Goal: Task Accomplishment & Management: Use online tool/utility

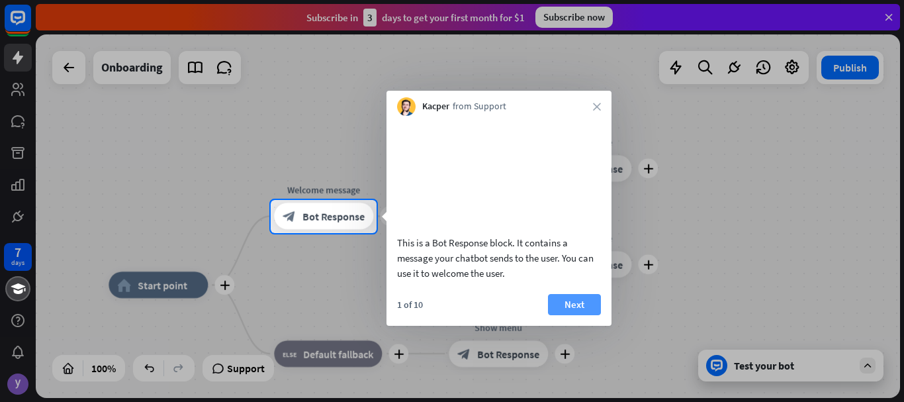
click at [571, 315] on button "Next" at bounding box center [574, 304] width 53 height 21
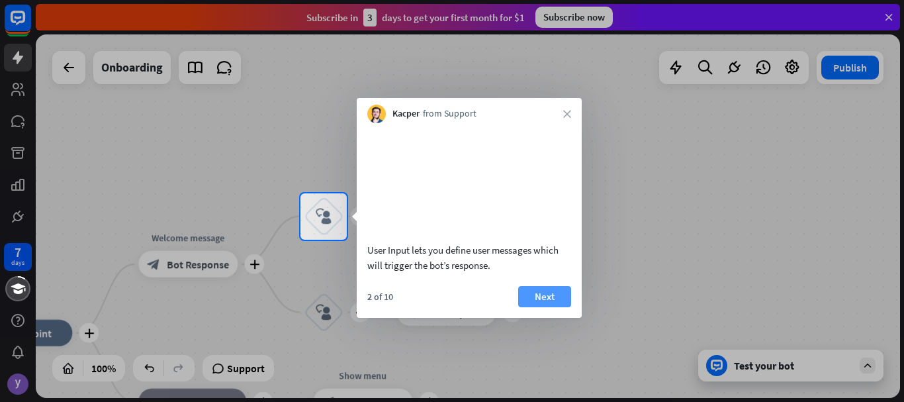
click at [541, 307] on button "Next" at bounding box center [544, 296] width 53 height 21
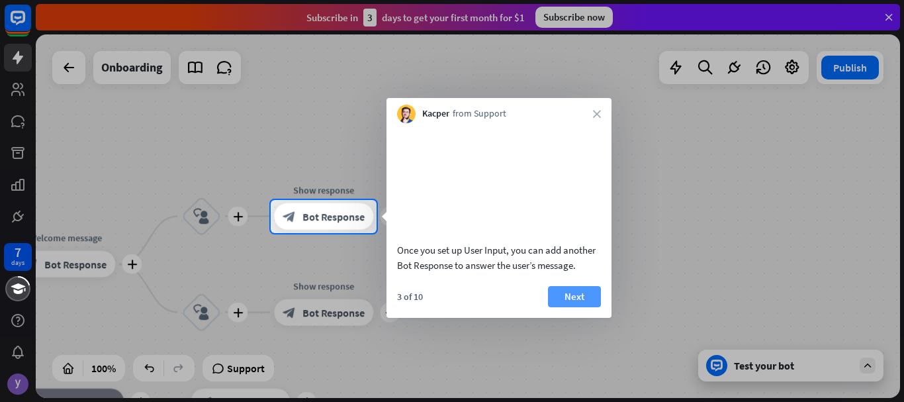
click at [570, 307] on button "Next" at bounding box center [574, 296] width 53 height 21
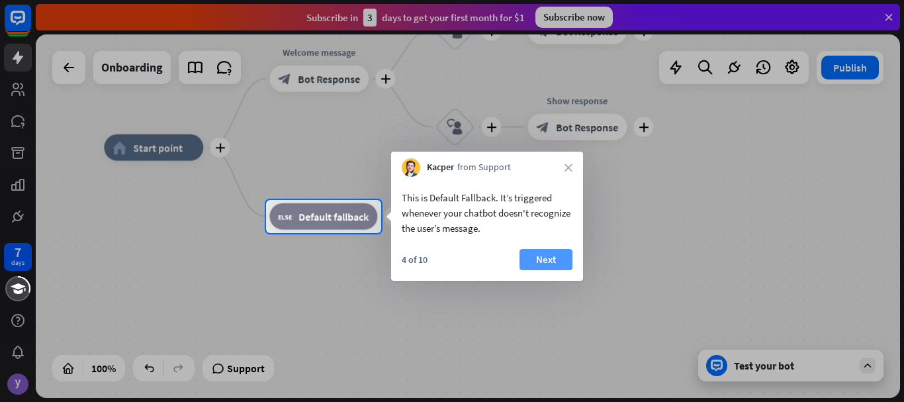
click at [556, 263] on button "Next" at bounding box center [545, 259] width 53 height 21
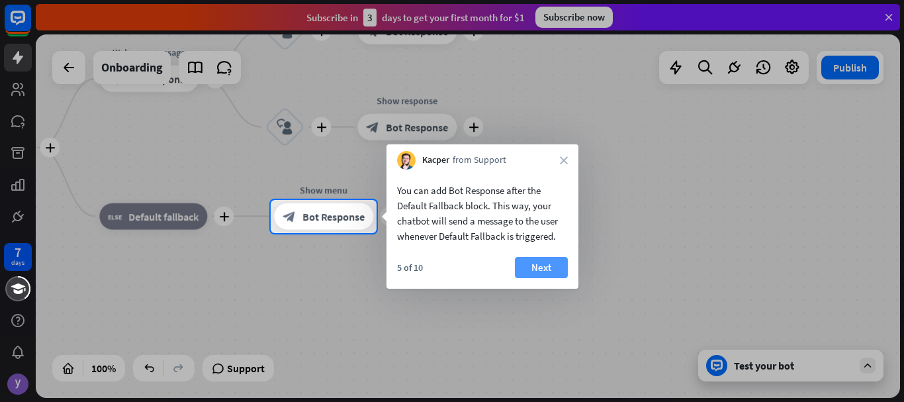
click at [562, 273] on button "Next" at bounding box center [541, 267] width 53 height 21
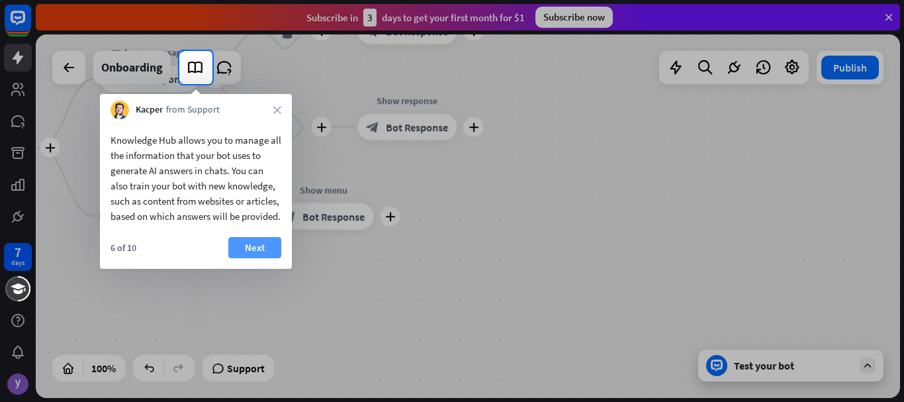
click at [234, 258] on button "Next" at bounding box center [254, 247] width 53 height 21
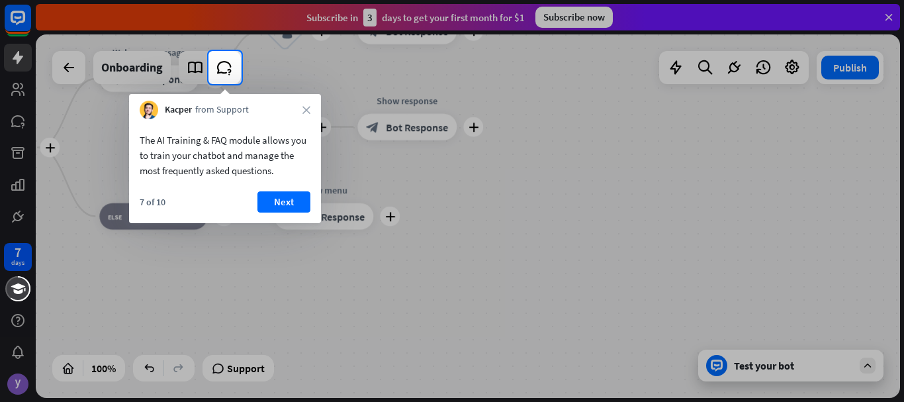
click at [308, 105] on div "Kacper from Support close" at bounding box center [225, 106] width 192 height 25
click at [306, 112] on icon "close" at bounding box center [306, 110] width 8 height 8
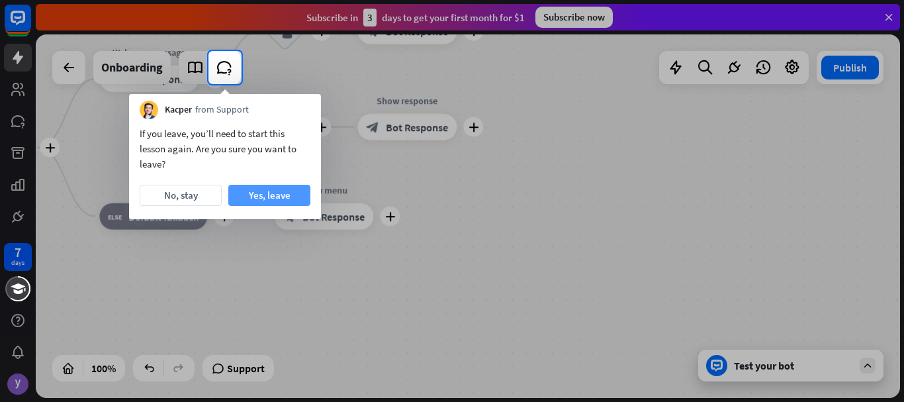
click at [277, 195] on button "Yes, leave" at bounding box center [269, 195] width 82 height 21
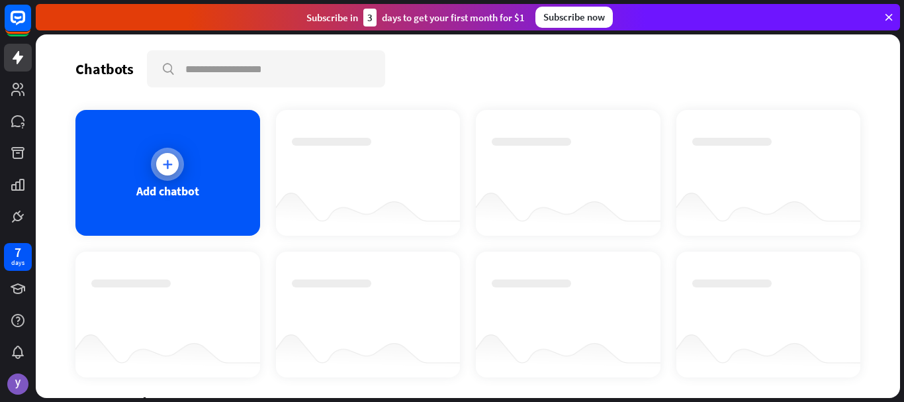
click at [172, 166] on icon at bounding box center [167, 163] width 13 height 13
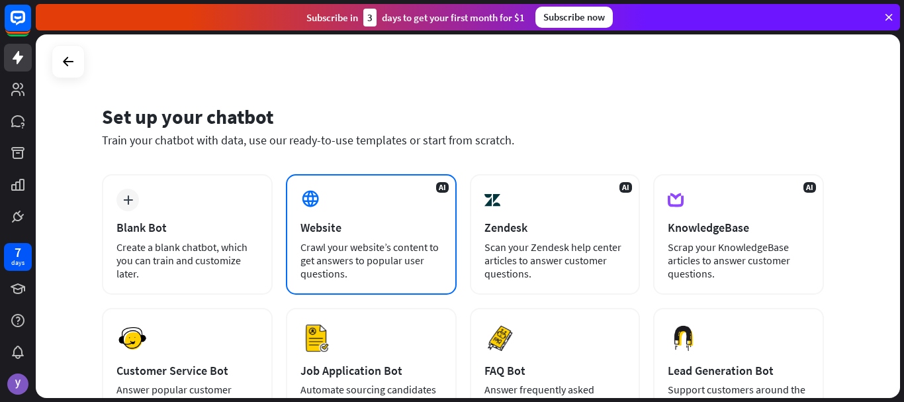
click at [337, 230] on div "Website" at bounding box center [371, 227] width 142 height 15
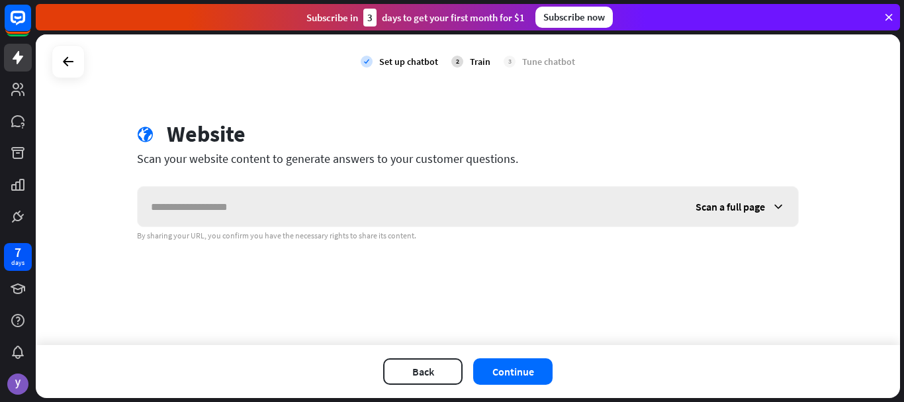
click at [403, 222] on input "text" at bounding box center [410, 207] width 545 height 40
paste input "**********"
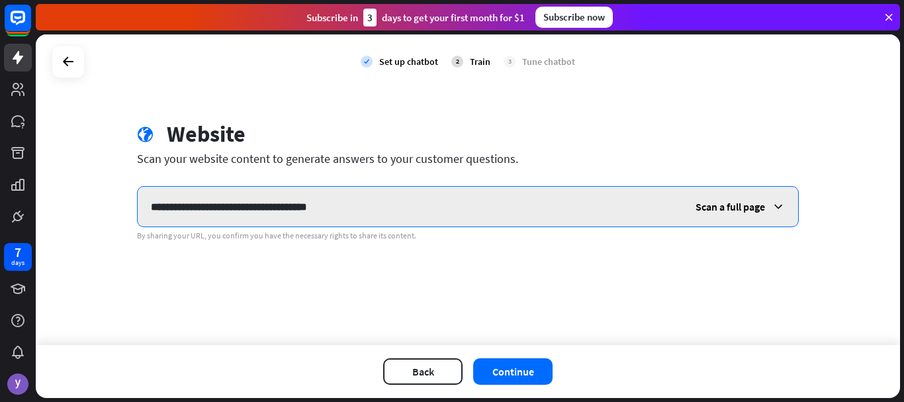
type input "**********"
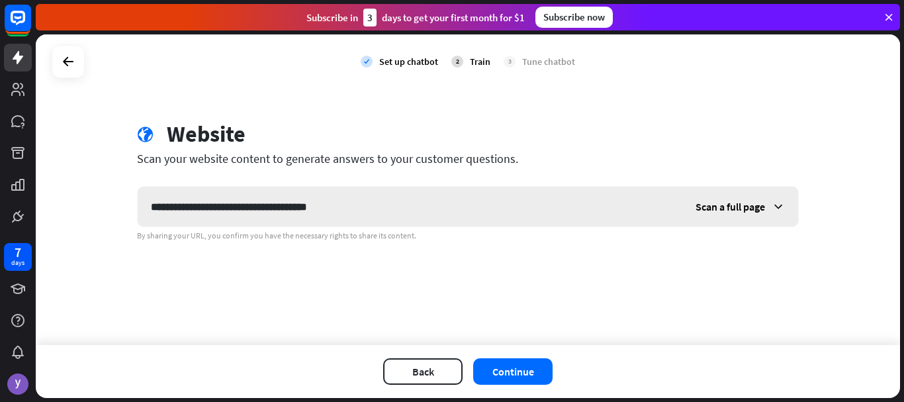
click at [735, 197] on div "Scan a full page" at bounding box center [740, 207] width 116 height 40
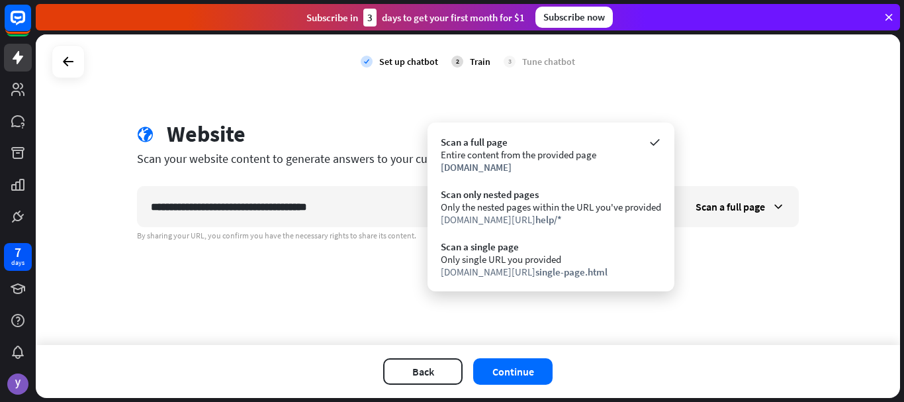
click at [720, 254] on div "**********" at bounding box center [468, 189] width 864 height 310
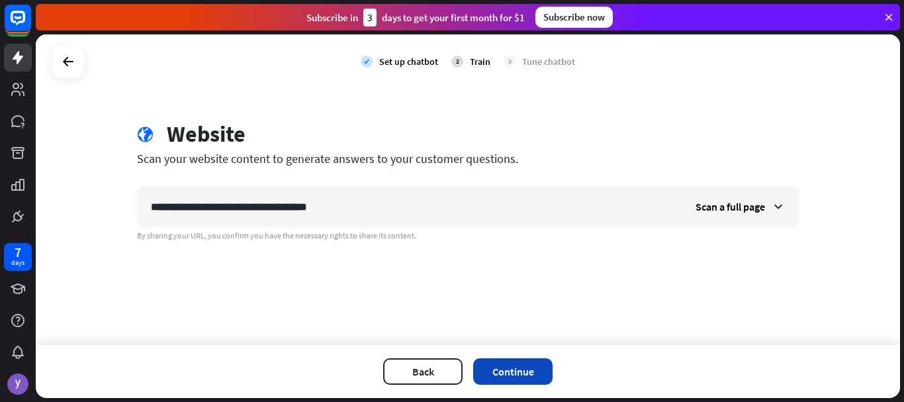
click at [491, 374] on button "Continue" at bounding box center [512, 371] width 79 height 26
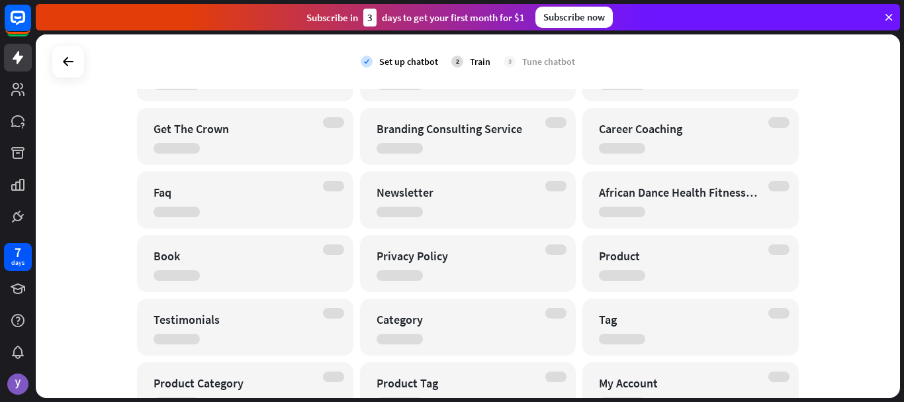
scroll to position [1434, 0]
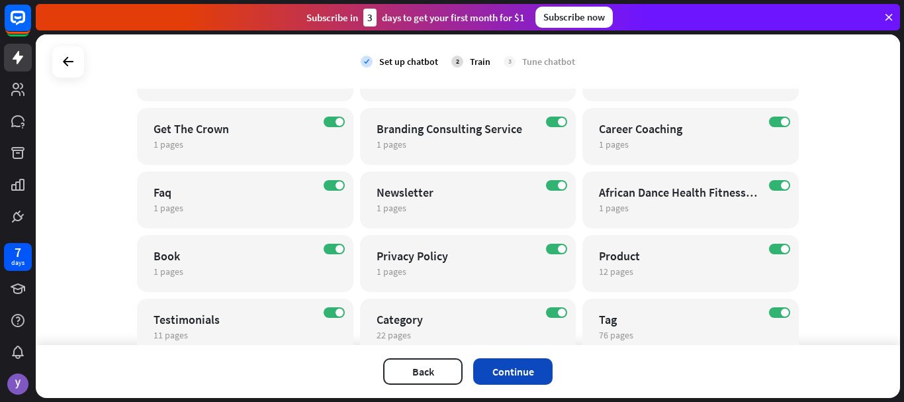
click at [503, 369] on button "Continue" at bounding box center [512, 371] width 79 height 26
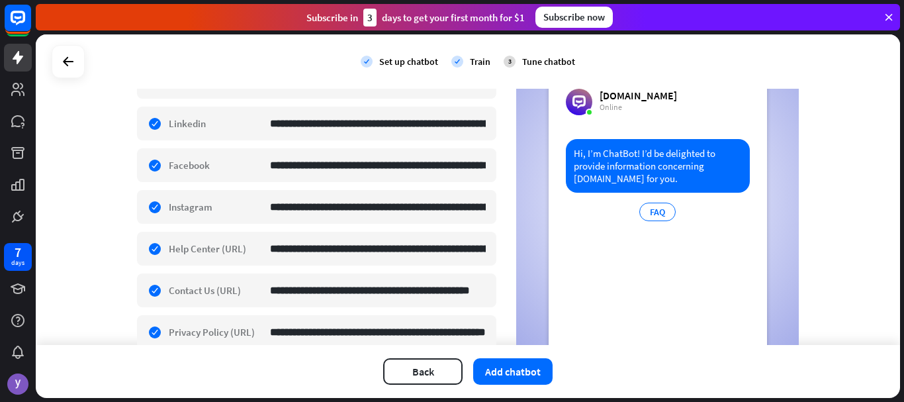
scroll to position [328, 0]
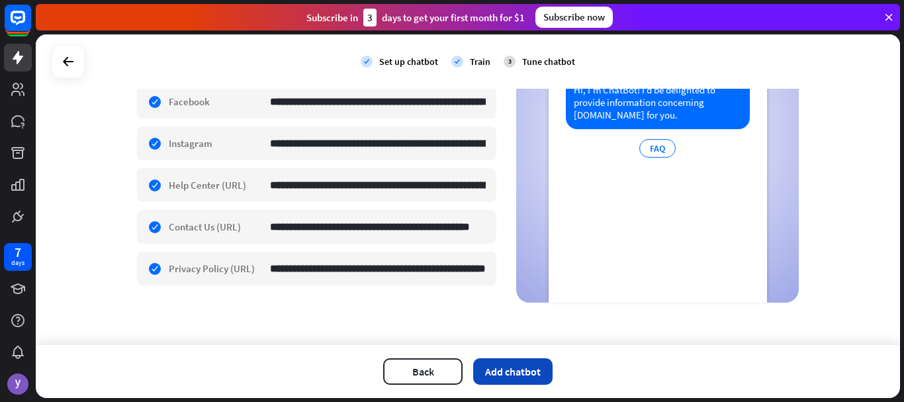
click at [502, 379] on button "Add chatbot" at bounding box center [512, 371] width 79 height 26
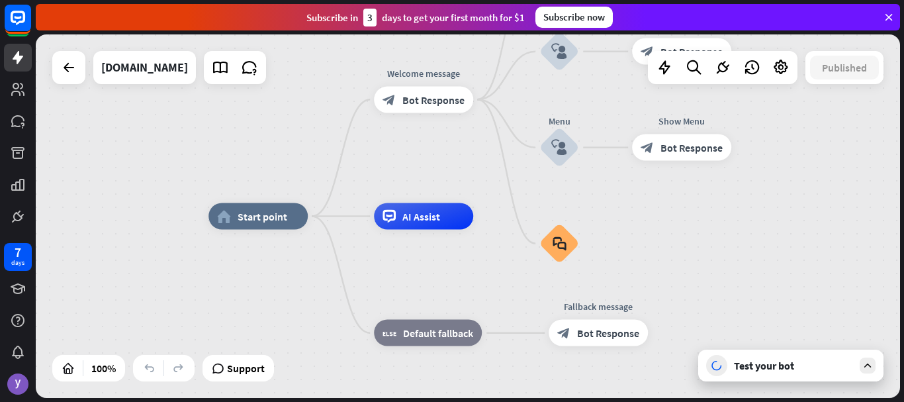
click at [873, 371] on div at bounding box center [868, 365] width 16 height 16
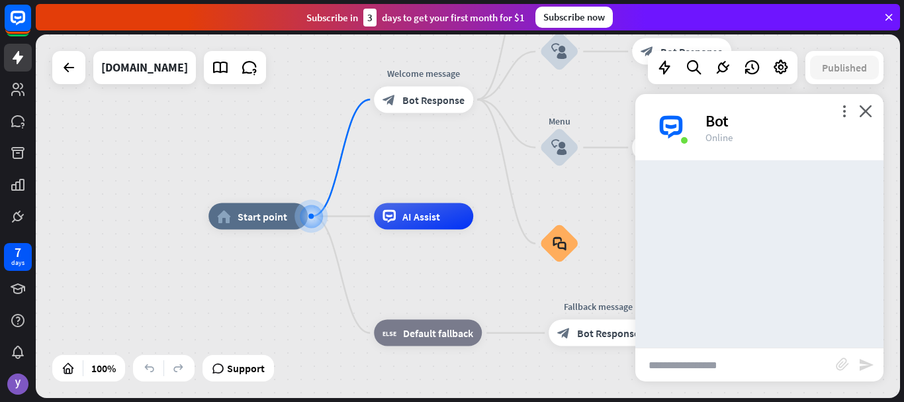
click at [787, 371] on input "text" at bounding box center [735, 364] width 201 height 33
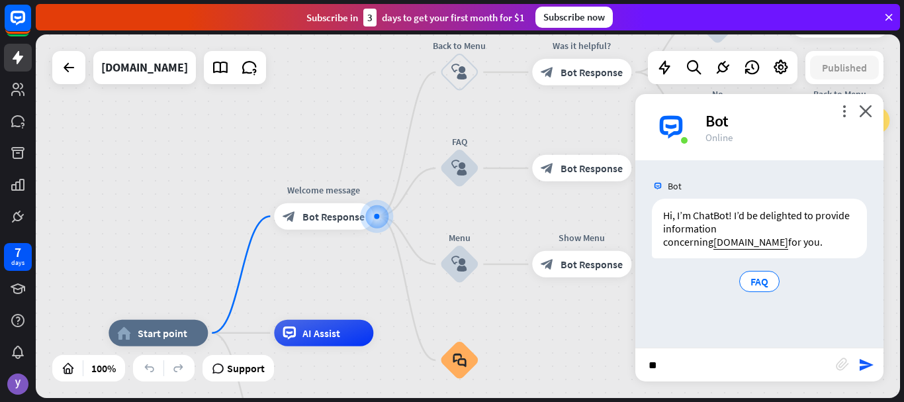
type input "***"
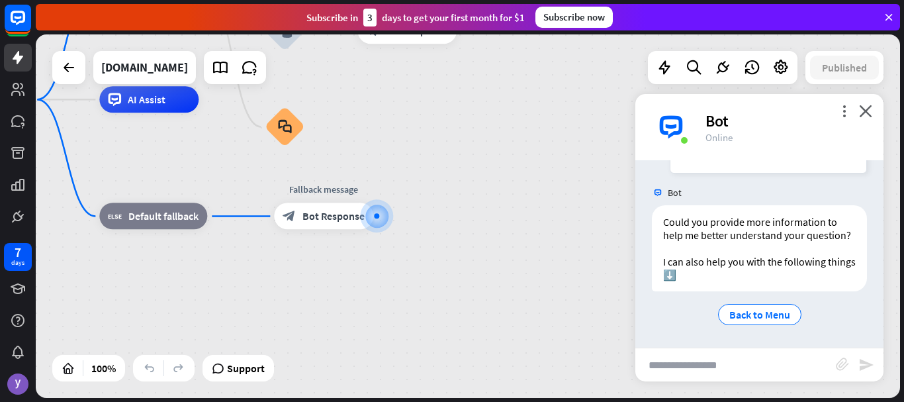
scroll to position [245, 0]
click at [739, 320] on span "Back to Menu" at bounding box center [759, 314] width 61 height 13
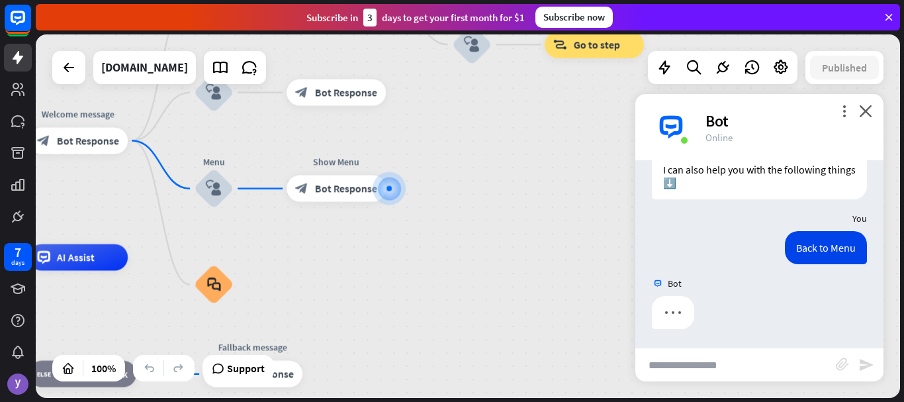
scroll to position [338, 0]
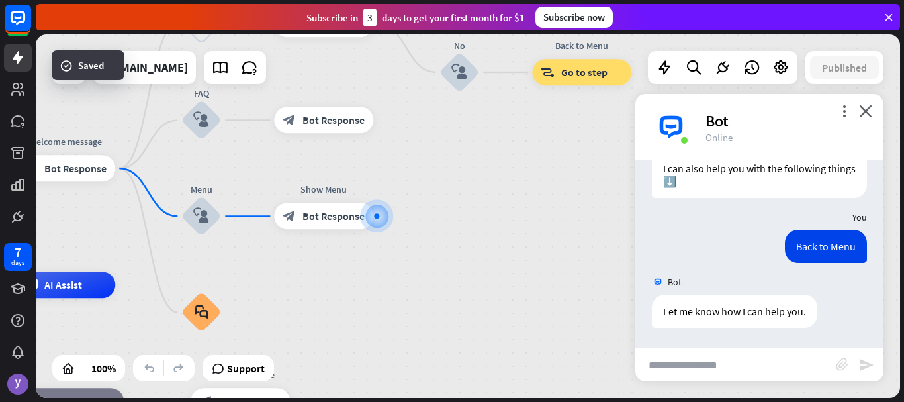
click at [739, 359] on input "text" at bounding box center [735, 364] width 201 height 33
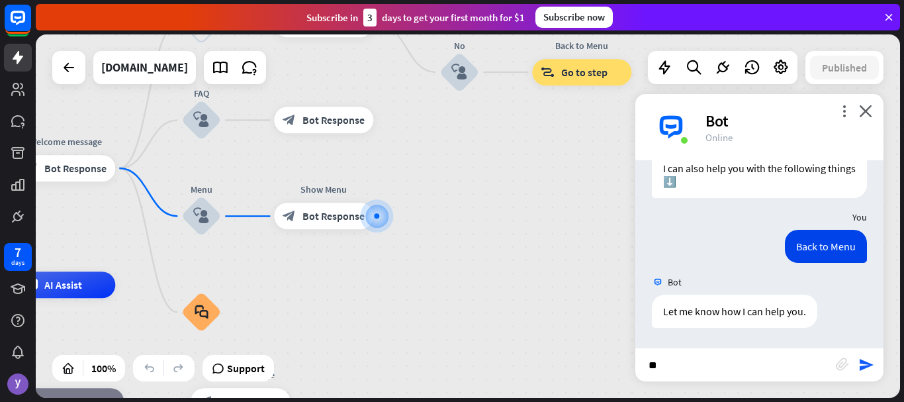
type input "***"
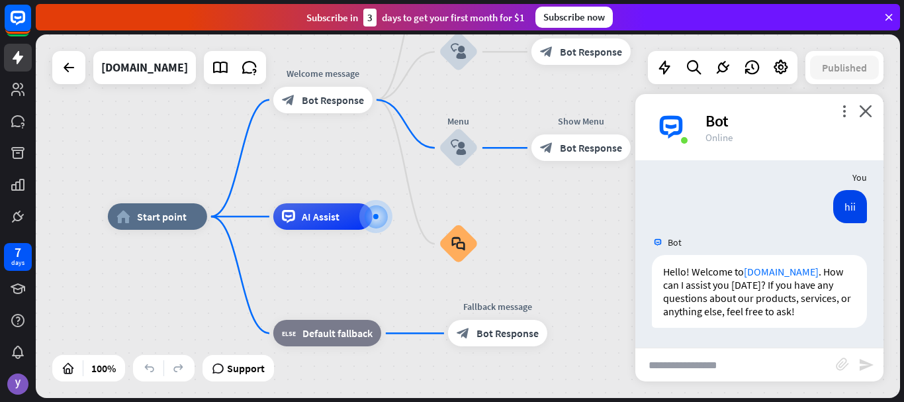
scroll to position [521, 0]
type input "*"
type input "********"
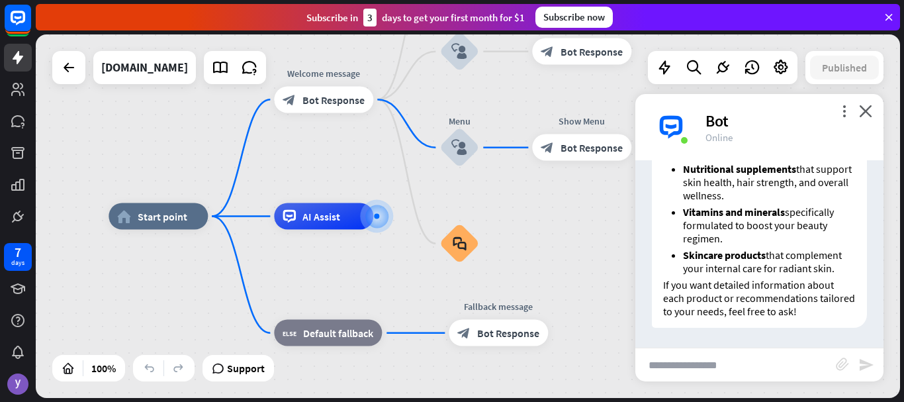
scroll to position [862, 0]
click at [727, 363] on input "text" at bounding box center [735, 364] width 201 height 33
type input "**********"
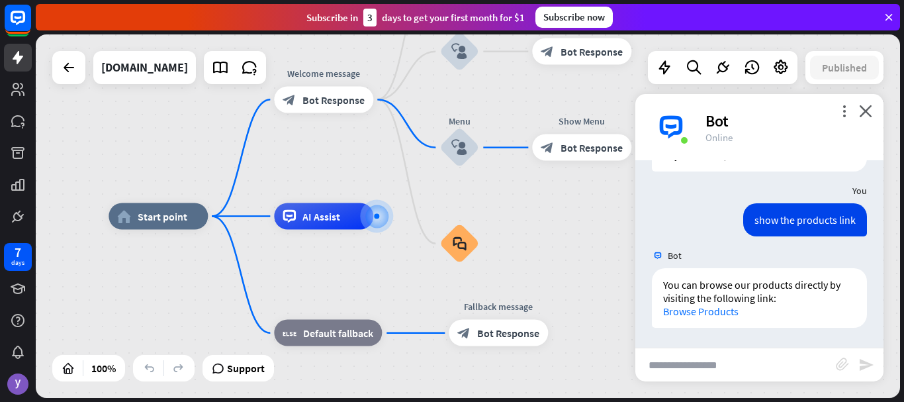
scroll to position [1018, 0]
click at [699, 311] on link "Browse Products" at bounding box center [700, 310] width 75 height 13
click at [841, 115] on icon "more_vert" at bounding box center [844, 111] width 13 height 13
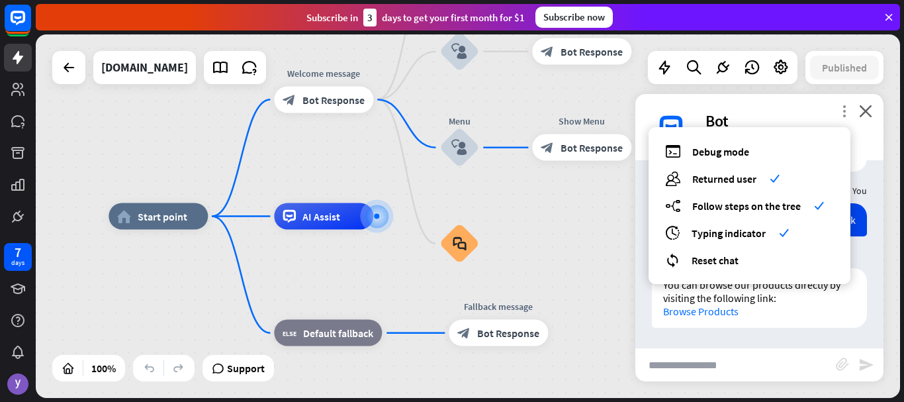
click at [841, 115] on icon "more_vert" at bounding box center [844, 111] width 13 height 13
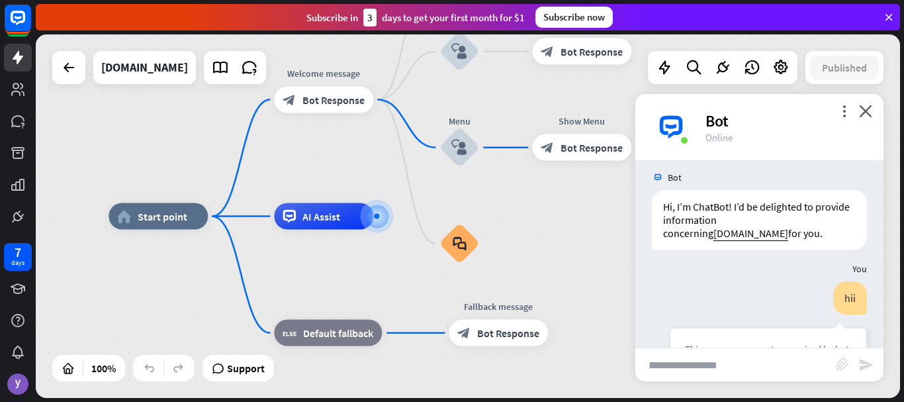
scroll to position [0, 0]
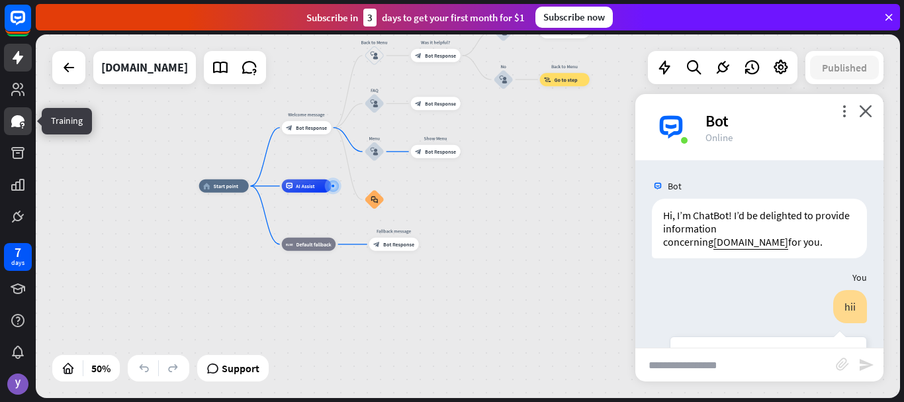
click at [19, 119] on icon at bounding box center [17, 121] width 13 height 12
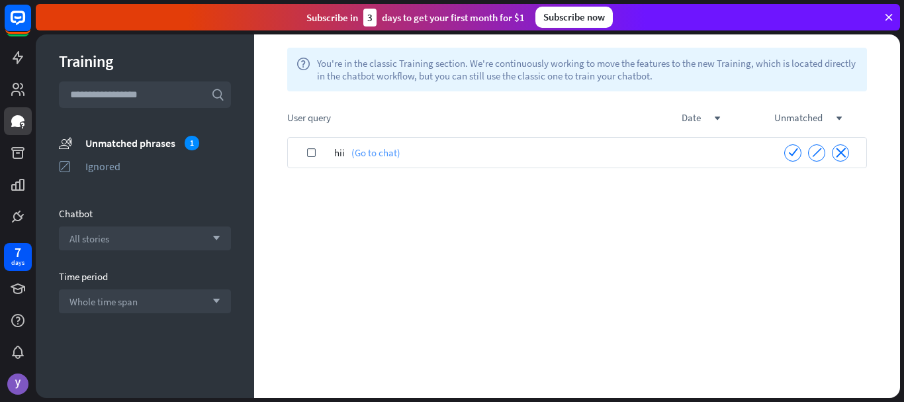
click at [359, 153] on link "(Go to chat)" at bounding box center [373, 152] width 56 height 31
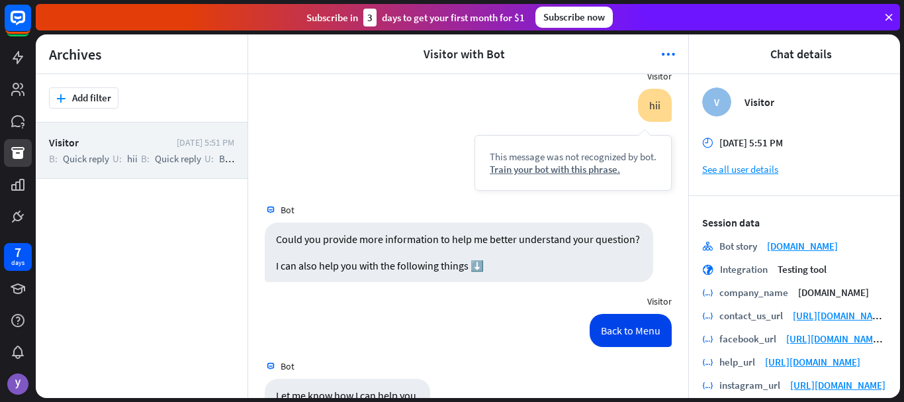
scroll to position [66, 0]
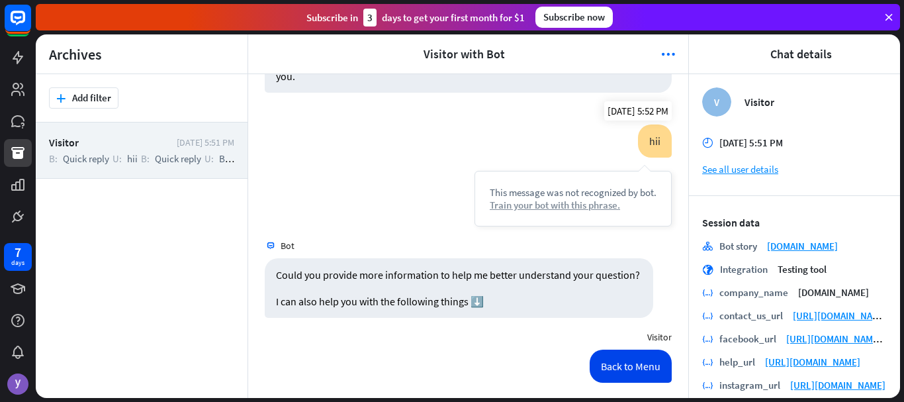
click at [545, 204] on div "Train your bot with this phrase." at bounding box center [573, 205] width 167 height 13
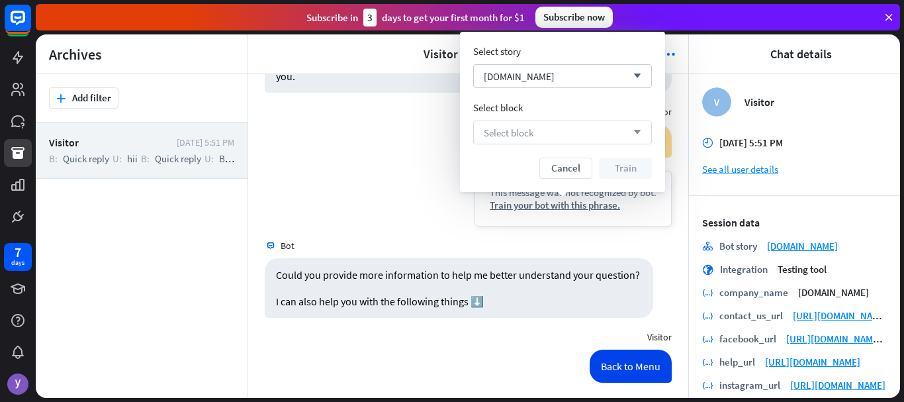
click at [550, 134] on div "Select block arrow_down" at bounding box center [562, 132] width 179 height 24
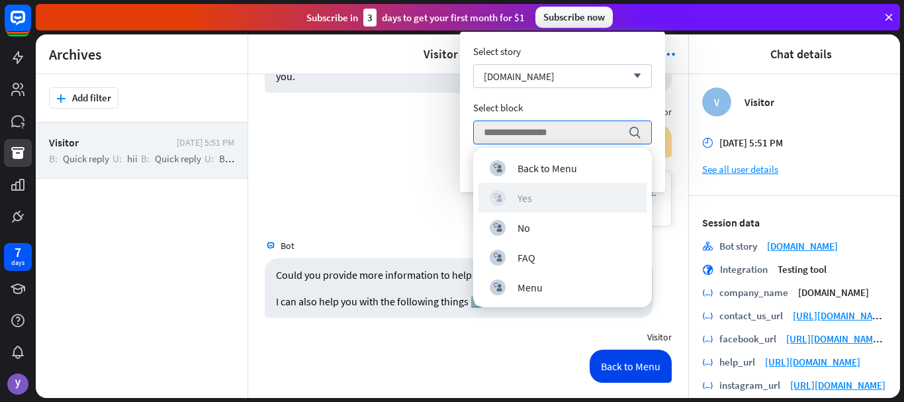
click at [573, 197] on div "block_user_input Yes" at bounding box center [563, 198] width 146 height 16
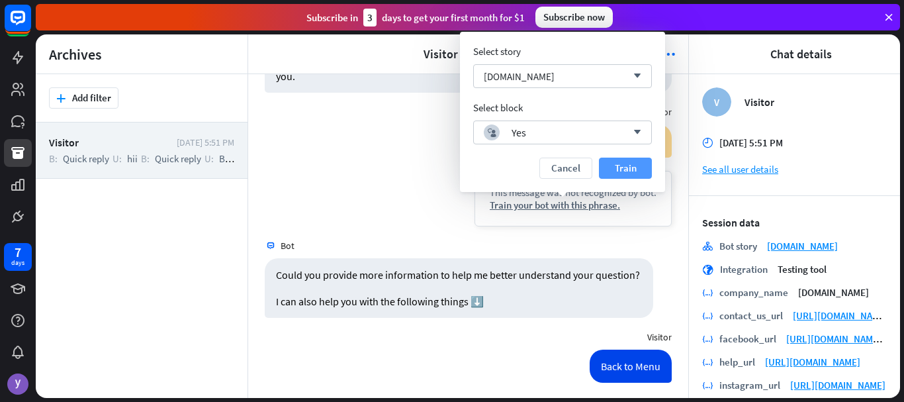
click at [614, 173] on button "Train" at bounding box center [625, 167] width 53 height 21
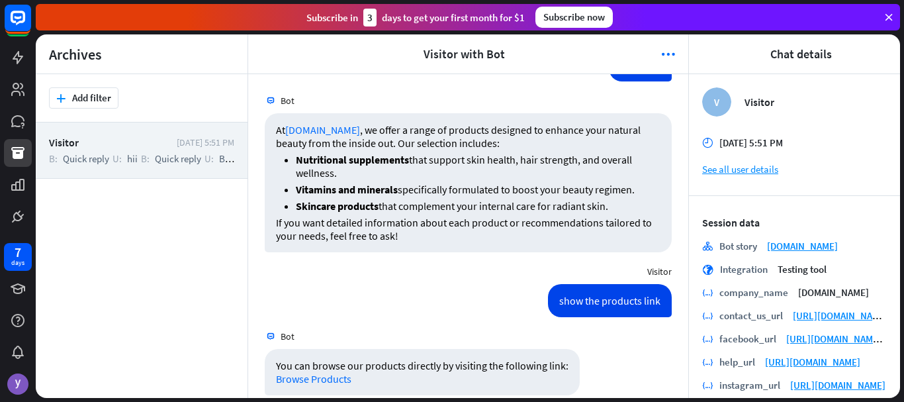
scroll to position [658, 0]
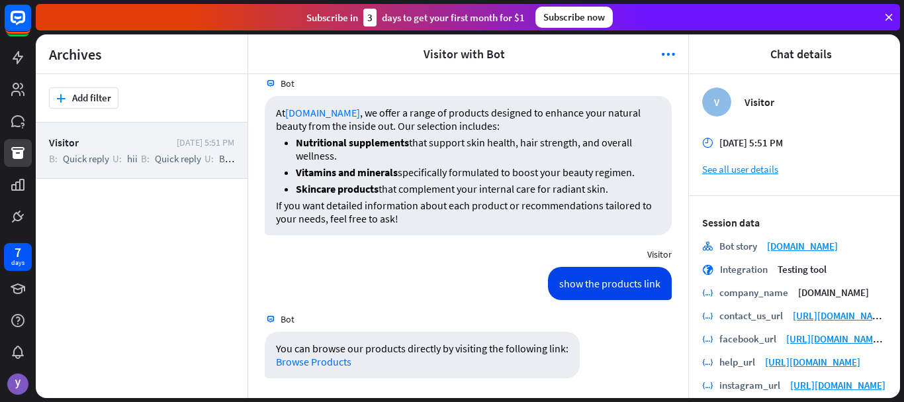
click at [890, 15] on icon at bounding box center [889, 17] width 12 height 12
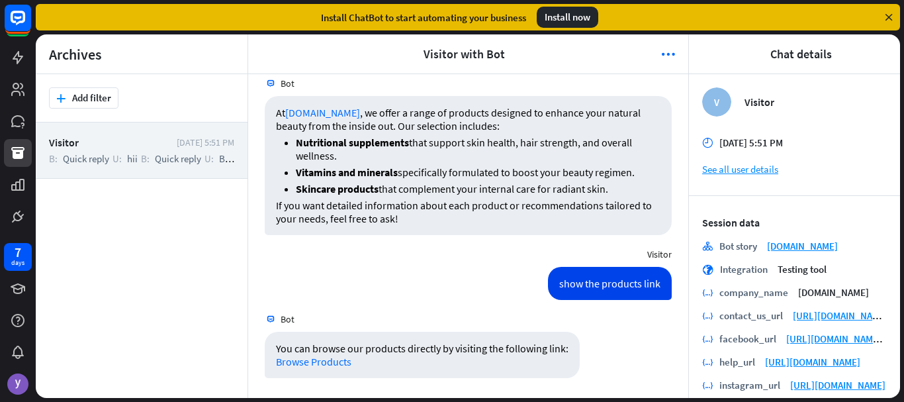
click at [885, 15] on icon at bounding box center [889, 17] width 12 height 12
